Goal: Browse casually: Explore the website without a specific task or goal

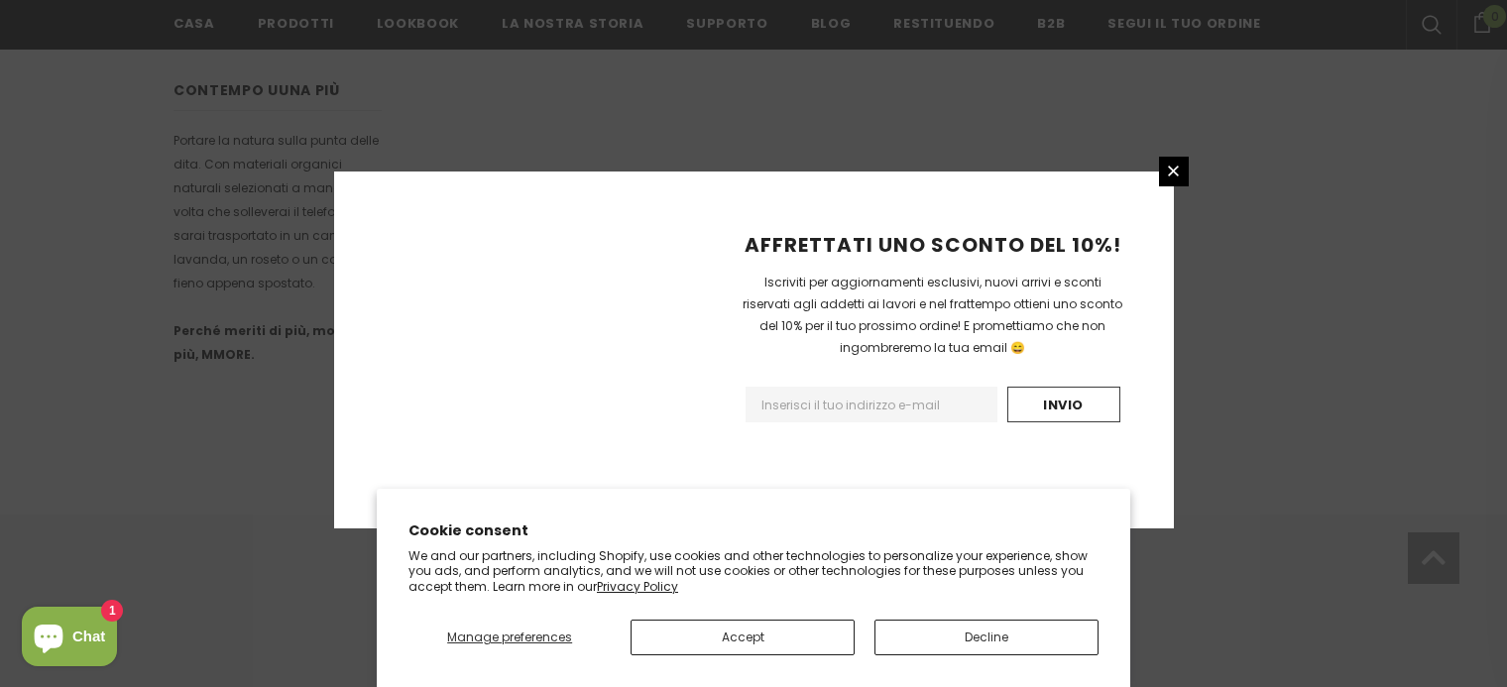
scroll to position [1345, 0]
